Goal: Transaction & Acquisition: Purchase product/service

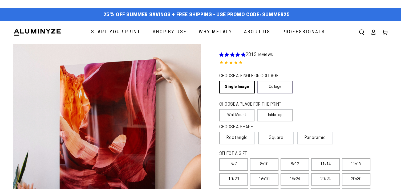
select select "**********"
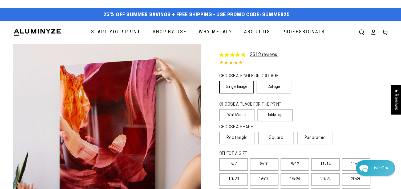
click at [239, 87] on link "Single Image" at bounding box center [236, 87] width 35 height 13
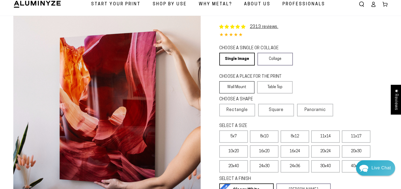
click at [237, 87] on label "Wall Mount" at bounding box center [236, 87] width 35 height 12
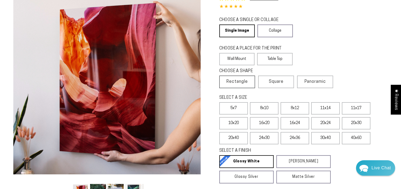
click at [237, 83] on span "Rectangle" at bounding box center [236, 82] width 21 height 6
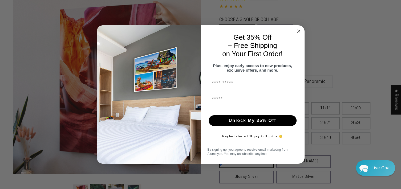
click at [297, 29] on circle "Close dialog" at bounding box center [298, 31] width 6 height 6
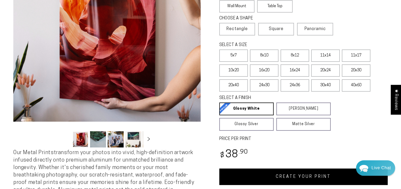
scroll to position [112, 0]
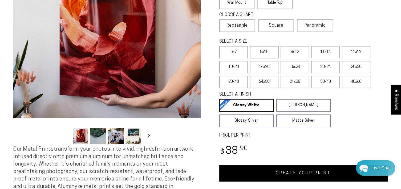
click at [266, 52] on label "8x10" at bounding box center [264, 52] width 28 height 12
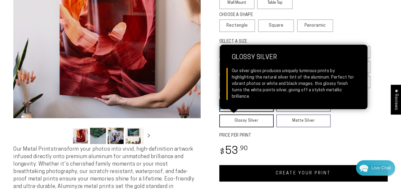
click at [259, 121] on link "Glossy Silver Glossy Silver Our silver gloss produces uniquely luminous prints …" at bounding box center [246, 121] width 54 height 13
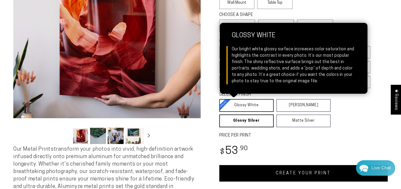
click at [255, 108] on link "Glossy White Glossy White Our bright white glossy surface increases color satur…" at bounding box center [246, 105] width 54 height 13
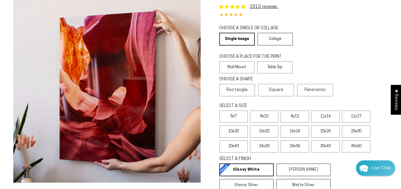
scroll to position [56, 0]
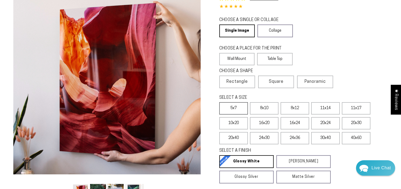
click at [232, 107] on label "5x7" at bounding box center [233, 108] width 28 height 12
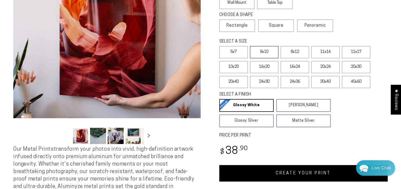
click at [260, 52] on label "8x10" at bounding box center [264, 52] width 28 height 12
click at [289, 51] on label "8x12" at bounding box center [294, 52] width 28 height 12
click at [260, 51] on label "8x10" at bounding box center [264, 52] width 28 height 12
click at [291, 54] on label "8x12" at bounding box center [294, 52] width 28 height 12
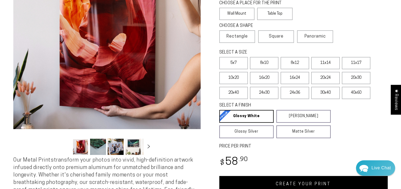
scroll to position [112, 0]
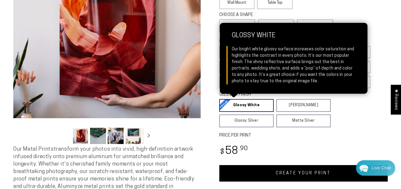
click at [256, 105] on link "Glossy White Glossy White Our bright white glossy surface increases color satur…" at bounding box center [246, 105] width 54 height 13
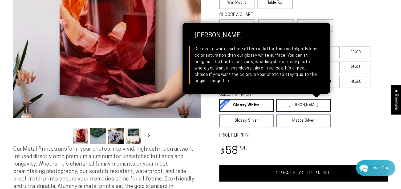
click at [286, 104] on link "Matte White Matte White Our matte white surface offers a flatter tone and sligh…" at bounding box center [303, 105] width 54 height 13
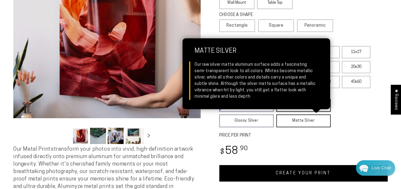
click at [284, 118] on link "Matte Silver Matte Silver Our raw silver matte aluminum surface adds a fascinat…" at bounding box center [303, 121] width 54 height 13
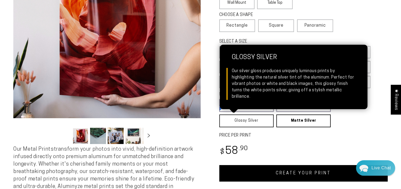
click at [264, 119] on link "Glossy Silver Glossy Silver Our silver gloss produces uniquely luminous prints …" at bounding box center [246, 121] width 54 height 13
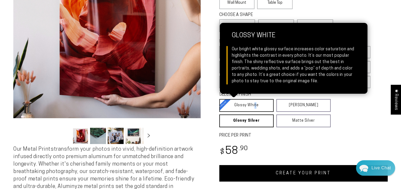
click at [254, 104] on link "Glossy White Glossy White Our bright white glossy surface increases color satur…" at bounding box center [246, 105] width 54 height 13
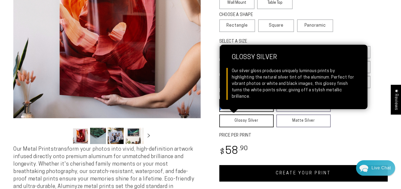
click at [257, 122] on link "Glossy Silver Glossy Silver Our silver gloss produces uniquely luminous prints …" at bounding box center [246, 121] width 54 height 13
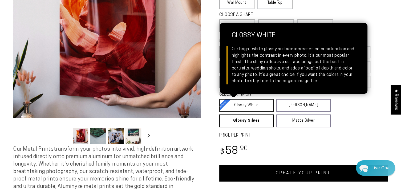
click at [241, 104] on link "Glossy White Glossy White Our bright white glossy surface increases color satur…" at bounding box center [246, 105] width 54 height 13
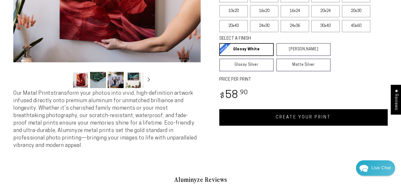
scroll to position [169, 0]
click at [287, 117] on link "CREATE YOUR PRINT" at bounding box center [303, 117] width 169 height 17
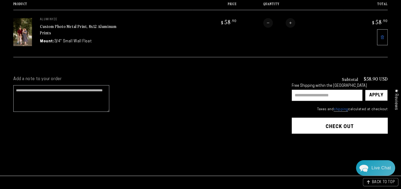
scroll to position [84, 0]
